Goal: Task Accomplishment & Management: Use online tool/utility

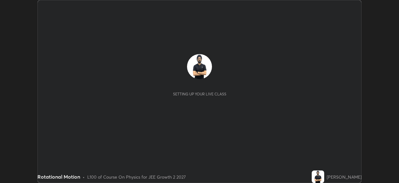
scroll to position [183, 399]
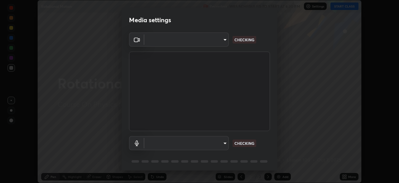
type input "ba13e312339ef8477216ddedc35df2f043033d031c8e6632ccfddaecbc9a7b0e"
click at [186, 144] on body "Erase all Rotational Motion Recording WAS SCHEDULED TO START AT 6:30 PM Setting…" at bounding box center [199, 91] width 399 height 183
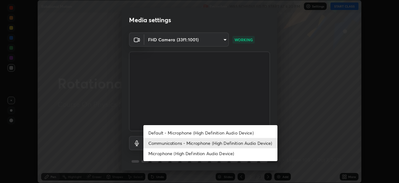
click at [173, 154] on li "Microphone (High Definition Audio Device)" at bounding box center [211, 153] width 134 height 10
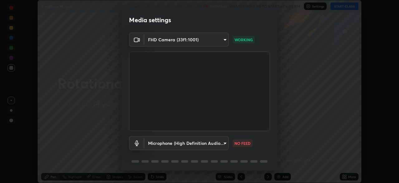
click at [162, 142] on body "Erase all Rotational Motion Recording WAS SCHEDULED TO START AT 6:30 PM Setting…" at bounding box center [199, 91] width 399 height 183
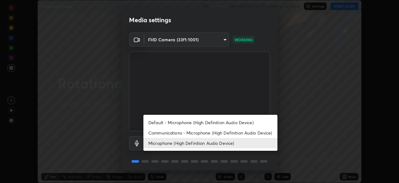
click at [157, 130] on li "Communications - Microphone (High Definition Audio Device)" at bounding box center [211, 132] width 134 height 10
type input "communications"
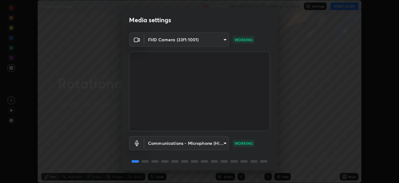
scroll to position [22, 0]
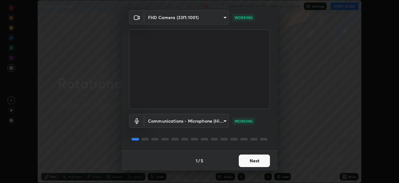
click at [257, 161] on button "Next" at bounding box center [254, 160] width 31 height 12
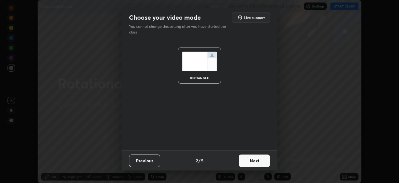
scroll to position [0, 0]
click at [257, 161] on button "Next" at bounding box center [254, 160] width 31 height 12
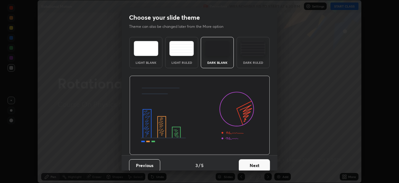
click at [259, 162] on button "Next" at bounding box center [254, 165] width 31 height 12
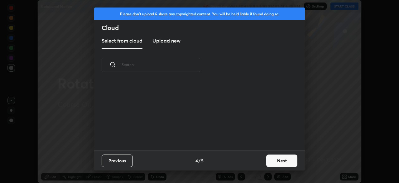
click at [267, 164] on button "Next" at bounding box center [282, 160] width 31 height 12
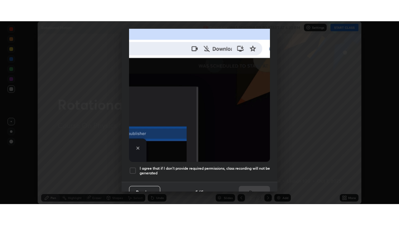
scroll to position [149, 0]
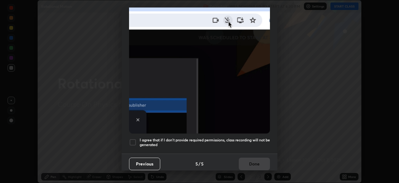
click at [234, 144] on h5 "I agree that if I don't provide required permissions, class recording will not …" at bounding box center [205, 142] width 130 height 10
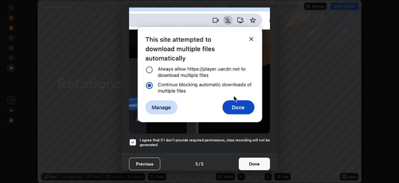
click at [250, 160] on button "Done" at bounding box center [254, 163] width 31 height 12
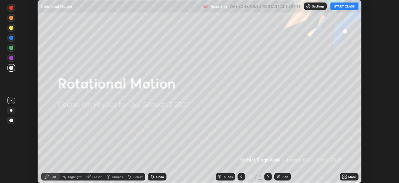
click at [357, 175] on div "More" at bounding box center [349, 176] width 19 height 7
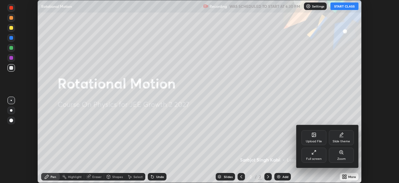
click at [315, 154] on icon at bounding box center [314, 151] width 5 height 5
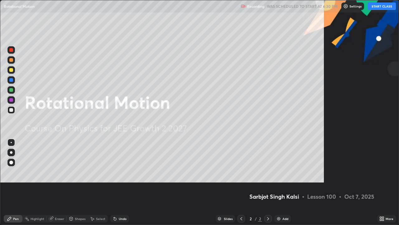
scroll to position [225, 399]
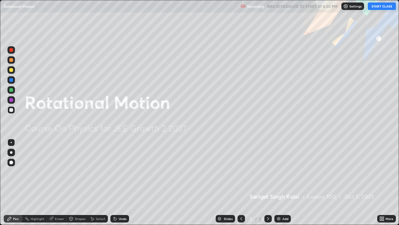
click at [381, 8] on button "START CLASS" at bounding box center [382, 5] width 28 height 7
click at [287, 182] on div "Add" at bounding box center [283, 218] width 17 height 7
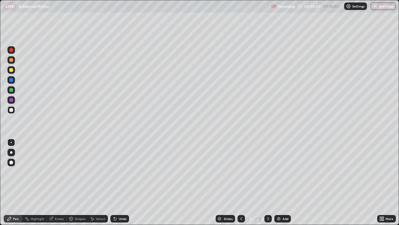
click at [14, 140] on div at bounding box center [10, 142] width 7 height 7
click at [12, 110] on div at bounding box center [11, 110] width 4 height 4
click at [61, 182] on div "Eraser" at bounding box center [59, 218] width 9 height 3
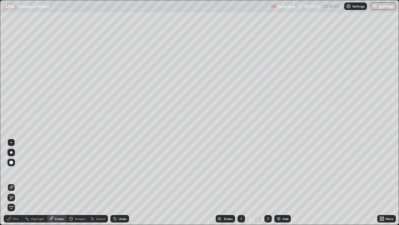
click at [12, 182] on icon at bounding box center [11, 197] width 5 height 5
click at [13, 182] on div "Pen" at bounding box center [16, 218] width 6 height 3
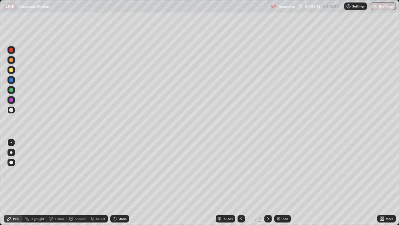
click at [10, 107] on div at bounding box center [10, 109] width 7 height 7
click at [11, 70] on div at bounding box center [11, 70] width 4 height 4
click at [13, 113] on div at bounding box center [10, 110] width 7 height 10
click at [10, 111] on div at bounding box center [11, 110] width 4 height 4
click at [281, 182] on div "Add" at bounding box center [283, 218] width 17 height 7
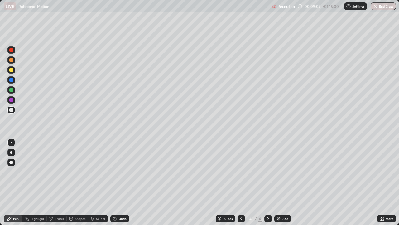
click at [13, 71] on div at bounding box center [11, 70] width 4 height 4
click at [120, 182] on div "Undo" at bounding box center [119, 218] width 19 height 7
click at [55, 182] on div "Eraser" at bounding box center [59, 218] width 9 height 3
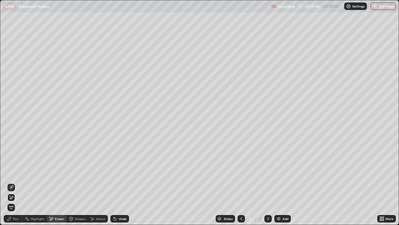
click at [12, 182] on div "Pen" at bounding box center [13, 218] width 19 height 7
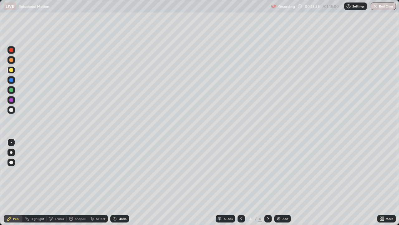
click at [12, 113] on div at bounding box center [10, 109] width 7 height 7
click at [64, 182] on div "Eraser" at bounding box center [57, 218] width 20 height 7
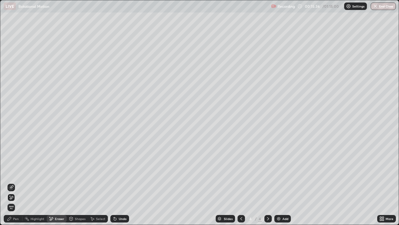
click at [14, 182] on div "Pen" at bounding box center [16, 218] width 6 height 3
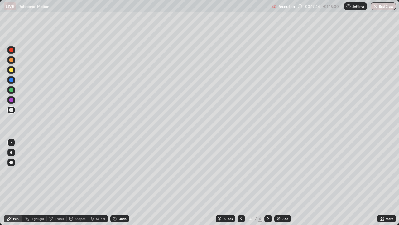
click at [284, 182] on div "Add" at bounding box center [286, 218] width 6 height 3
click at [13, 110] on div at bounding box center [10, 109] width 7 height 7
click at [14, 89] on div at bounding box center [10, 89] width 7 height 7
click at [116, 182] on icon at bounding box center [115, 218] width 5 height 5
click at [114, 182] on icon at bounding box center [115, 219] width 2 height 2
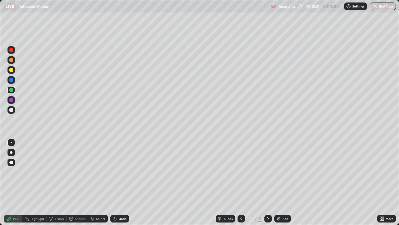
click at [117, 182] on div "Undo" at bounding box center [119, 218] width 19 height 7
click at [116, 182] on icon at bounding box center [115, 218] width 5 height 5
click at [118, 182] on div "Undo" at bounding box center [119, 218] width 19 height 7
click at [12, 69] on div at bounding box center [11, 70] width 4 height 4
click at [63, 182] on div "Eraser" at bounding box center [57, 218] width 20 height 7
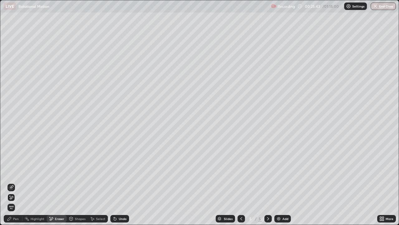
click at [17, 182] on div "Pen" at bounding box center [16, 218] width 6 height 3
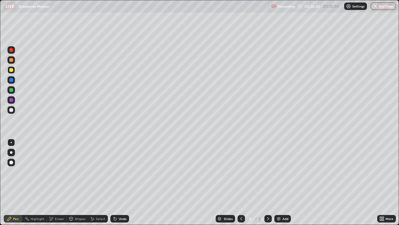
click at [285, 182] on div "Add" at bounding box center [286, 218] width 6 height 3
click at [13, 110] on div at bounding box center [10, 109] width 7 height 7
click at [241, 182] on icon at bounding box center [241, 218] width 5 height 5
click at [268, 182] on icon at bounding box center [268, 218] width 5 height 5
click at [128, 182] on div "Undo" at bounding box center [119, 218] width 19 height 7
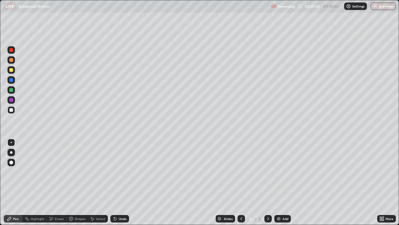
click at [12, 69] on div at bounding box center [11, 70] width 4 height 4
click at [120, 182] on div "Undo" at bounding box center [119, 218] width 19 height 7
click at [14, 109] on div at bounding box center [10, 109] width 7 height 7
click at [59, 182] on div "Eraser" at bounding box center [59, 218] width 9 height 3
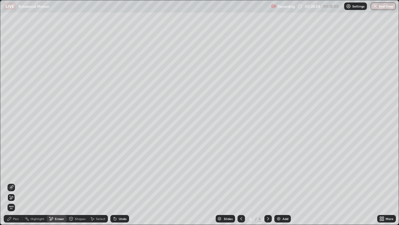
click at [11, 182] on div "Pen" at bounding box center [13, 218] width 19 height 7
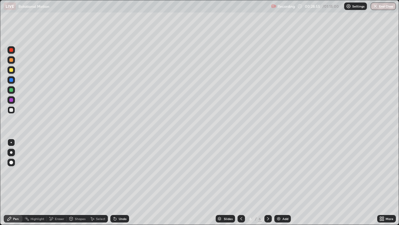
click at [12, 71] on div at bounding box center [11, 70] width 4 height 4
click at [119, 182] on div "Undo" at bounding box center [123, 218] width 8 height 3
click at [12, 109] on div at bounding box center [11, 110] width 4 height 4
click at [122, 182] on div "Undo" at bounding box center [123, 218] width 8 height 3
click at [286, 182] on div "Add" at bounding box center [286, 218] width 6 height 3
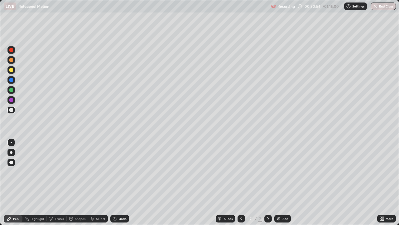
click at [12, 110] on div at bounding box center [11, 110] width 4 height 4
click at [9, 71] on div at bounding box center [11, 70] width 4 height 4
click at [120, 182] on div "Undo" at bounding box center [123, 218] width 8 height 3
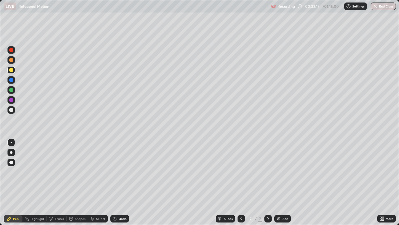
click at [53, 182] on div "Eraser" at bounding box center [57, 218] width 20 height 7
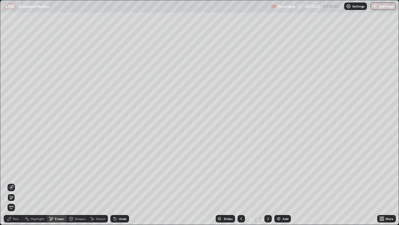
click at [15, 182] on div "Pen" at bounding box center [13, 218] width 19 height 7
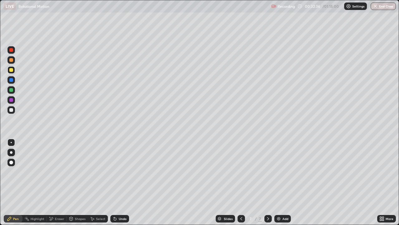
click at [57, 182] on div "Eraser" at bounding box center [59, 218] width 9 height 3
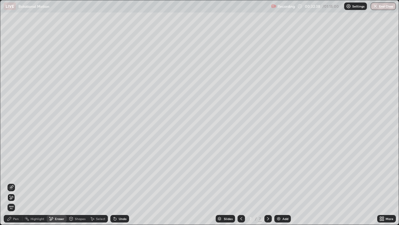
click at [19, 182] on div "Pen" at bounding box center [13, 218] width 19 height 7
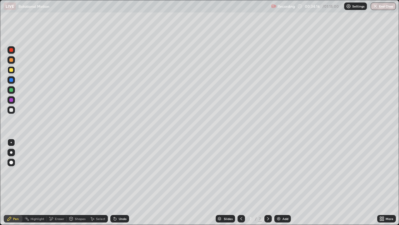
click at [288, 182] on div "Add" at bounding box center [286, 218] width 6 height 3
click at [12, 110] on div at bounding box center [11, 110] width 4 height 4
click at [12, 153] on div at bounding box center [10, 152] width 7 height 7
click at [15, 69] on div at bounding box center [10, 69] width 7 height 7
click at [13, 108] on div at bounding box center [11, 110] width 4 height 4
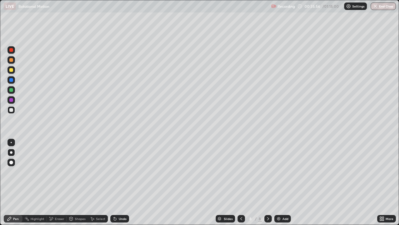
click at [12, 111] on div at bounding box center [11, 110] width 4 height 4
click at [55, 182] on div "Eraser" at bounding box center [57, 218] width 20 height 7
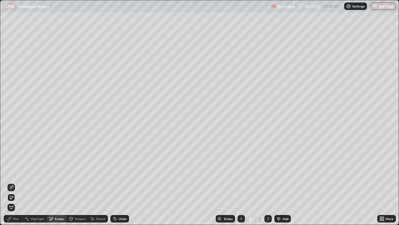
click at [16, 182] on div "Pen" at bounding box center [16, 218] width 6 height 3
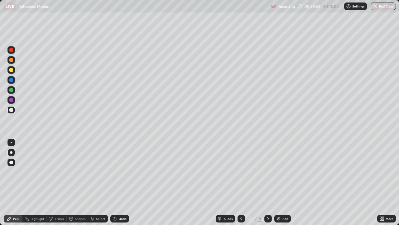
click at [11, 69] on div at bounding box center [11, 70] width 4 height 4
click at [11, 142] on div at bounding box center [11, 142] width 1 height 1
click at [12, 89] on div at bounding box center [11, 90] width 4 height 4
click at [9, 110] on div at bounding box center [10, 109] width 7 height 7
click at [14, 91] on div at bounding box center [10, 89] width 7 height 7
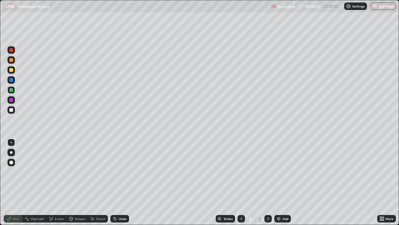
click at [11, 71] on div at bounding box center [11, 70] width 4 height 4
click at [11, 100] on div at bounding box center [11, 100] width 4 height 4
click at [11, 109] on div at bounding box center [11, 110] width 4 height 4
click at [118, 182] on div "Undo" at bounding box center [119, 218] width 19 height 7
click at [121, 182] on div "Undo" at bounding box center [123, 218] width 8 height 3
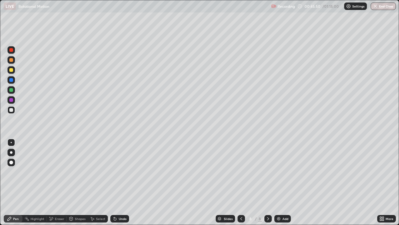
click at [119, 182] on div "Undo" at bounding box center [119, 218] width 19 height 7
click at [114, 182] on icon at bounding box center [115, 219] width 2 height 2
click at [283, 182] on div "Add" at bounding box center [286, 218] width 6 height 3
click at [242, 182] on icon at bounding box center [241, 218] width 5 height 5
click at [268, 182] on icon at bounding box center [268, 218] width 5 height 5
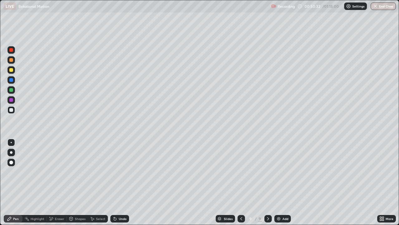
click at [13, 110] on div at bounding box center [10, 109] width 7 height 7
click at [11, 90] on div at bounding box center [11, 90] width 4 height 4
click at [11, 71] on div at bounding box center [11, 70] width 4 height 4
click at [241, 182] on icon at bounding box center [241, 218] width 5 height 5
click at [11, 90] on div at bounding box center [11, 90] width 4 height 4
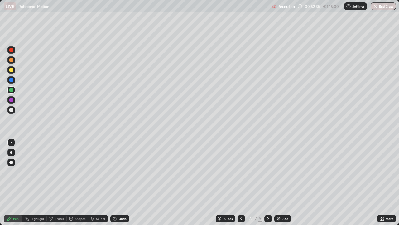
click at [10, 101] on div at bounding box center [11, 100] width 4 height 4
click at [268, 182] on icon at bounding box center [268, 218] width 2 height 3
click at [284, 182] on div "Add" at bounding box center [283, 218] width 17 height 7
click at [12, 111] on div at bounding box center [11, 110] width 4 height 4
click at [12, 69] on div at bounding box center [11, 70] width 4 height 4
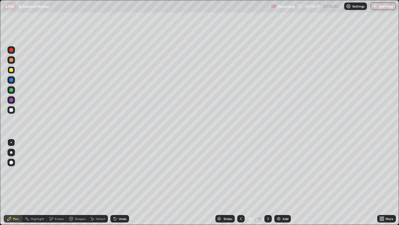
click at [10, 111] on div at bounding box center [11, 110] width 4 height 4
click at [11, 90] on div at bounding box center [11, 90] width 4 height 4
click at [119, 182] on div "Undo" at bounding box center [119, 218] width 19 height 7
click at [119, 182] on div "Undo" at bounding box center [123, 218] width 8 height 3
click at [12, 68] on div at bounding box center [11, 70] width 4 height 4
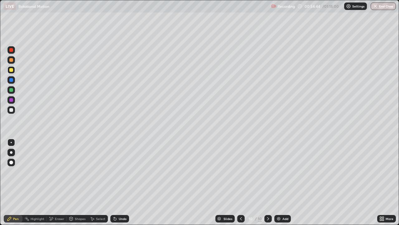
click at [12, 110] on div at bounding box center [11, 110] width 4 height 4
click at [11, 87] on div at bounding box center [10, 89] width 7 height 7
click at [120, 182] on div "Undo" at bounding box center [123, 218] width 8 height 3
click at [12, 107] on div at bounding box center [10, 109] width 7 height 7
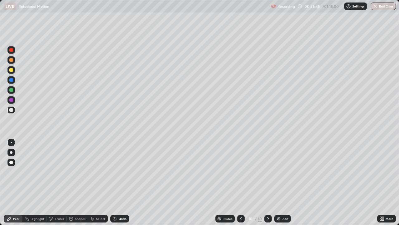
click at [118, 182] on div "Undo" at bounding box center [119, 218] width 19 height 7
click at [10, 69] on div at bounding box center [11, 70] width 4 height 4
click at [125, 182] on div "Undo" at bounding box center [123, 218] width 8 height 3
click at [123, 182] on div "Undo" at bounding box center [123, 218] width 8 height 3
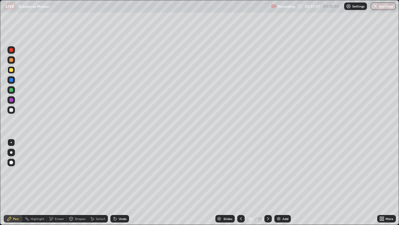
click at [126, 182] on div "Undo" at bounding box center [119, 218] width 19 height 7
click at [119, 182] on div "Undo" at bounding box center [119, 218] width 19 height 7
click at [117, 182] on div "Undo" at bounding box center [119, 218] width 19 height 7
click at [281, 182] on div "Add" at bounding box center [283, 218] width 17 height 7
click at [13, 110] on div at bounding box center [10, 109] width 7 height 7
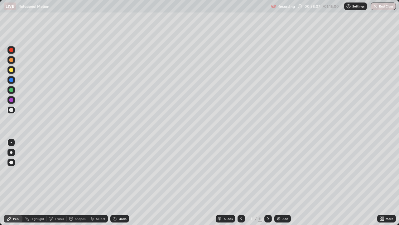
click at [11, 90] on div at bounding box center [11, 90] width 4 height 4
click at [11, 70] on div at bounding box center [11, 70] width 4 height 4
click at [127, 182] on div "Undo" at bounding box center [119, 218] width 19 height 7
click at [126, 182] on div "Undo" at bounding box center [119, 218] width 19 height 7
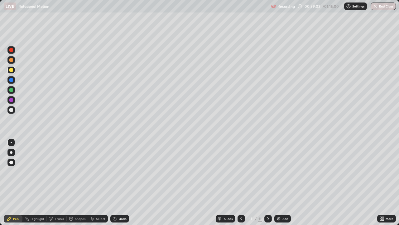
click at [126, 182] on div "Undo" at bounding box center [119, 218] width 19 height 7
click at [127, 182] on div "Undo" at bounding box center [119, 218] width 19 height 7
click at [126, 182] on div "Undo" at bounding box center [119, 218] width 19 height 7
click at [125, 182] on div "Undo" at bounding box center [123, 218] width 8 height 3
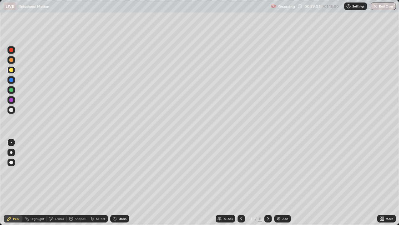
click at [124, 182] on div "Undo" at bounding box center [123, 218] width 8 height 3
click at [125, 182] on div "Undo" at bounding box center [123, 218] width 8 height 3
click at [120, 182] on div "Undo" at bounding box center [119, 218] width 19 height 7
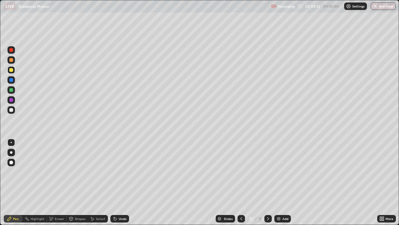
click at [120, 182] on div "Undo" at bounding box center [123, 218] width 8 height 3
click at [52, 182] on icon at bounding box center [51, 218] width 5 height 5
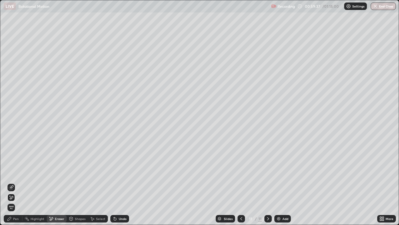
click at [14, 182] on div "Pen" at bounding box center [13, 218] width 19 height 7
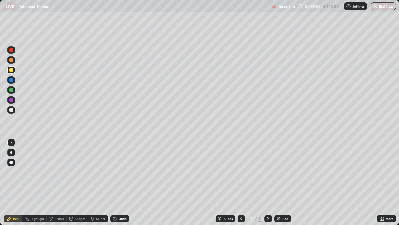
click at [123, 182] on div "Undo" at bounding box center [119, 218] width 19 height 7
click at [122, 182] on div "Undo" at bounding box center [123, 218] width 8 height 3
click at [12, 110] on div at bounding box center [11, 110] width 4 height 4
click at [12, 71] on div at bounding box center [11, 70] width 4 height 4
click at [53, 182] on div "Eraser" at bounding box center [57, 218] width 20 height 7
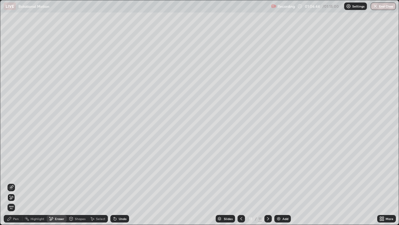
click at [16, 182] on div "Pen" at bounding box center [16, 218] width 6 height 3
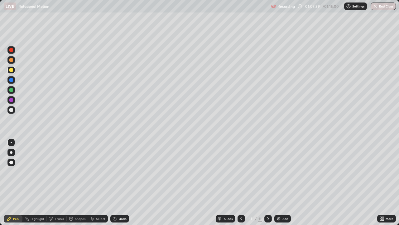
click at [55, 182] on div "Eraser" at bounding box center [59, 218] width 9 height 3
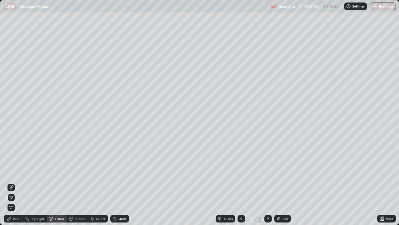
click at [16, 182] on div "Pen" at bounding box center [16, 218] width 6 height 3
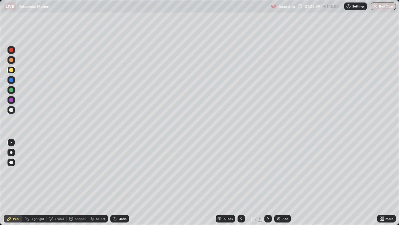
click at [119, 182] on div "Undo" at bounding box center [119, 218] width 19 height 7
click at [124, 182] on div "Undo" at bounding box center [123, 218] width 8 height 3
click at [382, 8] on button "End Class" at bounding box center [384, 5] width 25 height 7
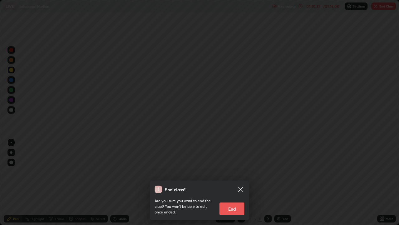
click at [235, 182] on button "End" at bounding box center [232, 208] width 25 height 12
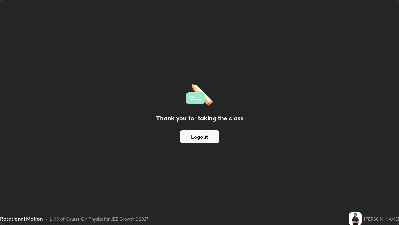
click at [206, 140] on button "Logout" at bounding box center [200, 136] width 40 height 12
